Goal: Information Seeking & Learning: Learn about a topic

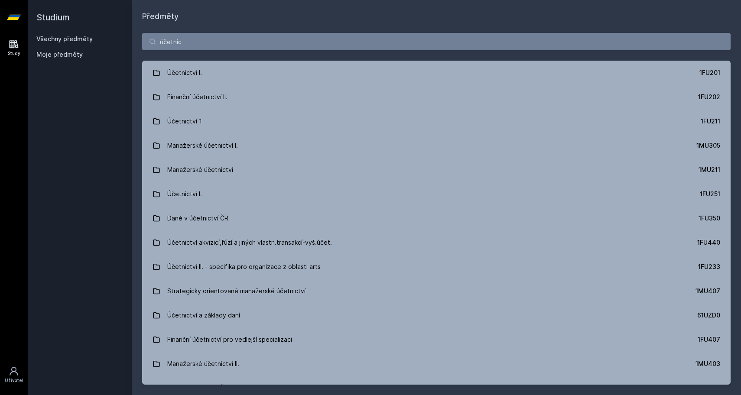
type input "účetní"
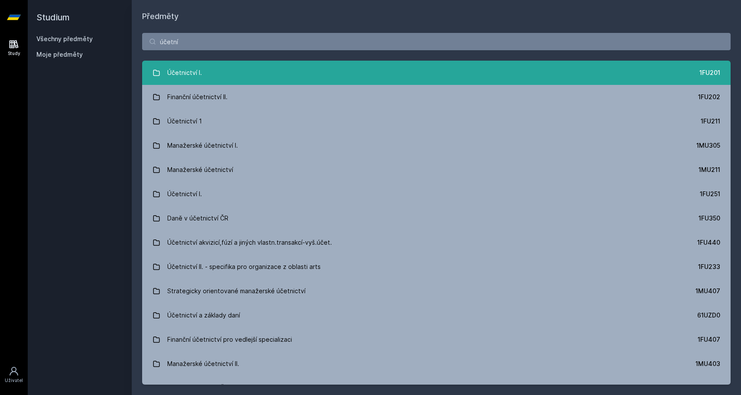
drag, startPoint x: 0, startPoint y: 0, endPoint x: 193, endPoint y: 77, distance: 207.9
click at [193, 77] on div "Účetnictví I." at bounding box center [184, 72] width 35 height 17
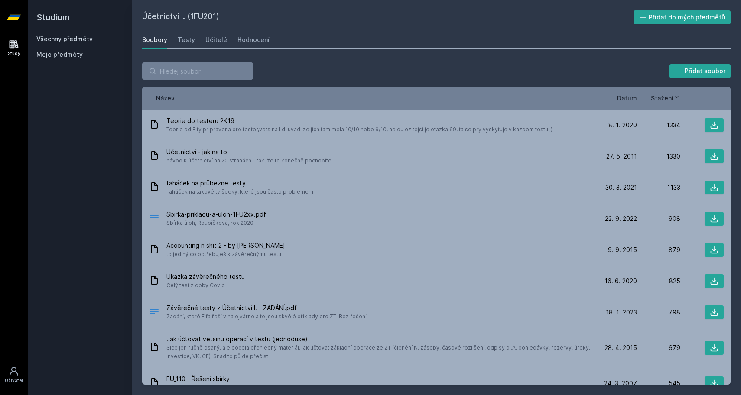
click at [625, 97] on span "Datum" at bounding box center [627, 98] width 20 height 9
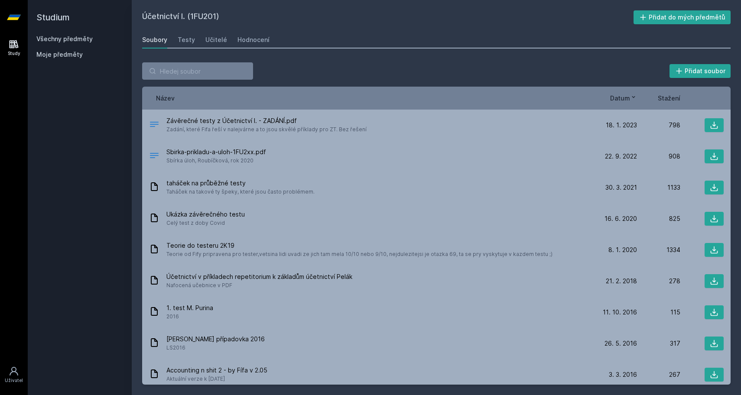
click at [625, 97] on span "Datum" at bounding box center [620, 98] width 20 height 9
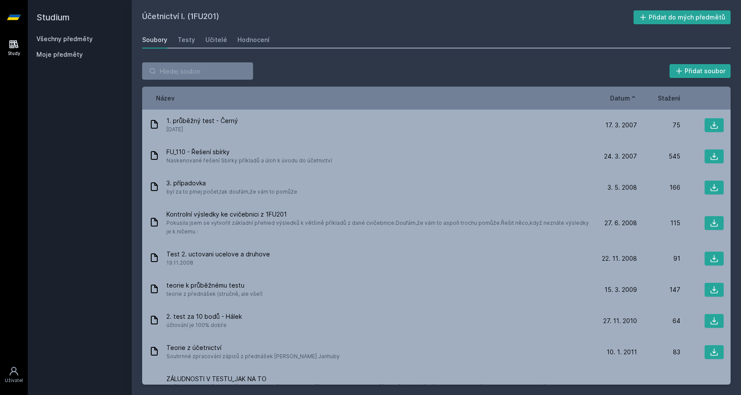
click at [625, 97] on span "Datum" at bounding box center [620, 98] width 20 height 9
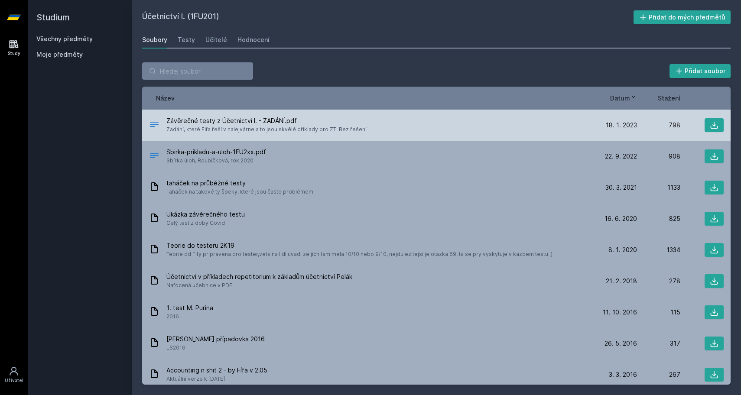
click at [270, 123] on span "Závěrečné testy z Účetnictví I. - ZADÁNÍ.pdf" at bounding box center [266, 121] width 200 height 9
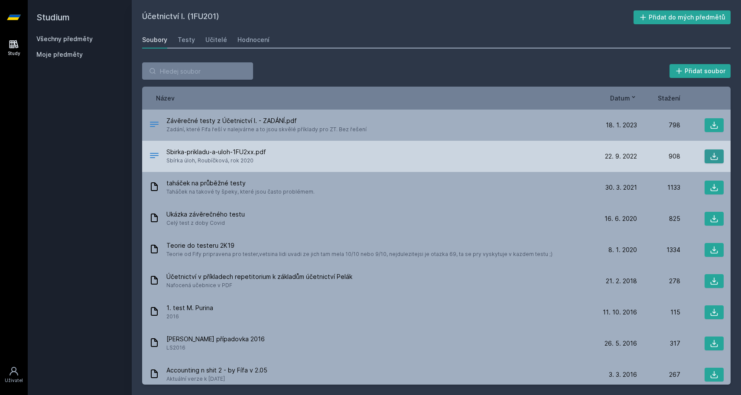
click at [716, 156] on icon at bounding box center [713, 156] width 7 height 7
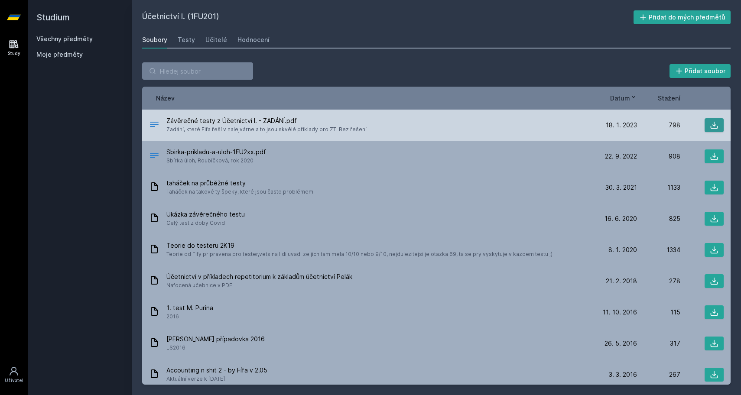
click at [721, 120] on button at bounding box center [713, 125] width 19 height 14
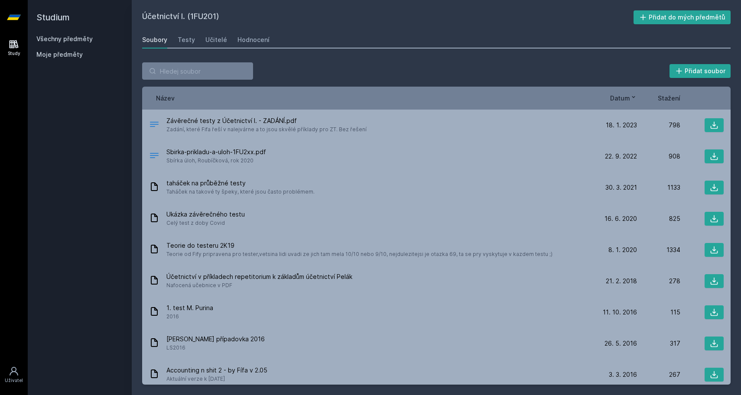
click at [79, 42] on link "Všechny předměty" at bounding box center [64, 38] width 56 height 7
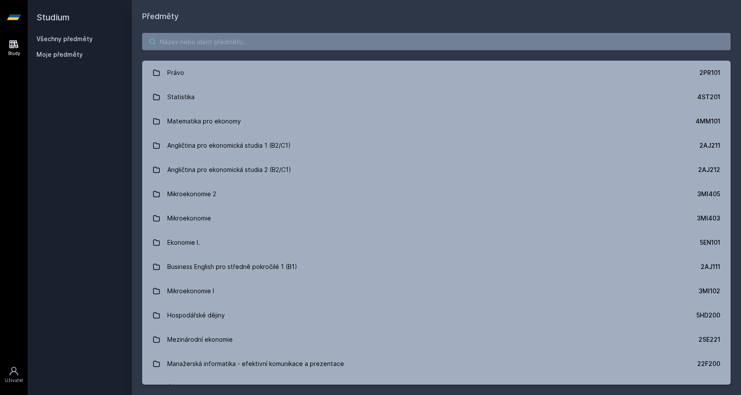
click at [286, 50] on input "search" at bounding box center [436, 41] width 588 height 17
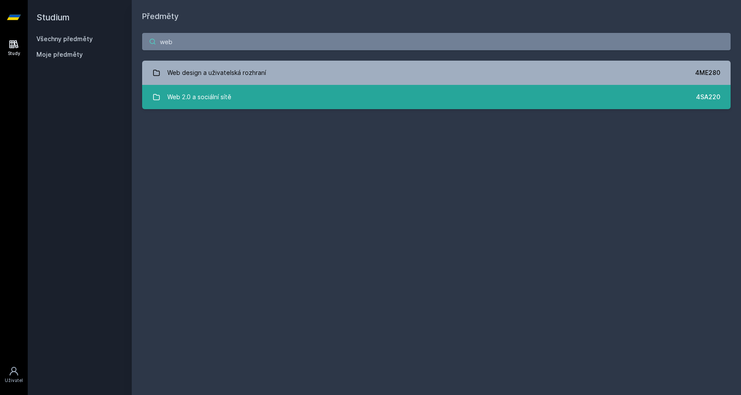
type input "web"
click at [201, 101] on div "Web 2.0 a sociální sítě" at bounding box center [199, 96] width 64 height 17
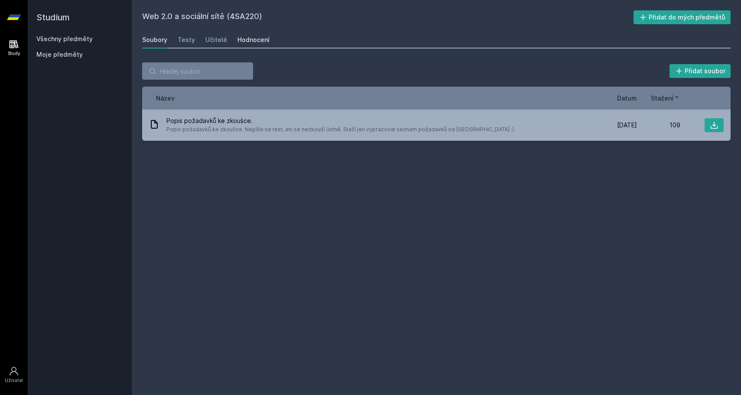
click at [257, 32] on link "Hodnocení" at bounding box center [253, 39] width 32 height 17
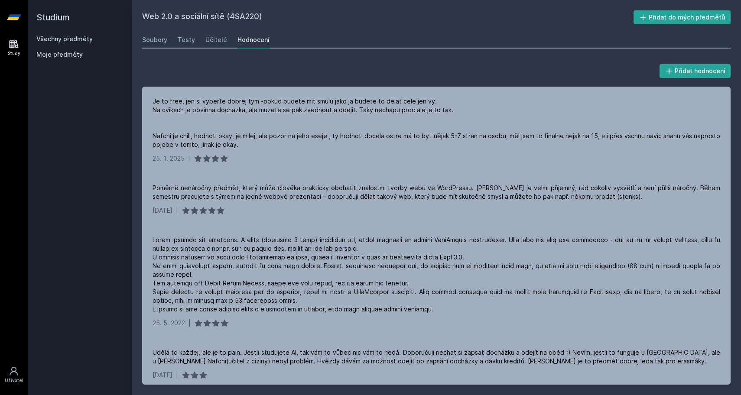
click at [55, 17] on h2 "Studium" at bounding box center [79, 17] width 87 height 35
click at [52, 41] on link "Všechny předměty" at bounding box center [64, 38] width 56 height 7
